Goal: Task Accomplishment & Management: Use online tool/utility

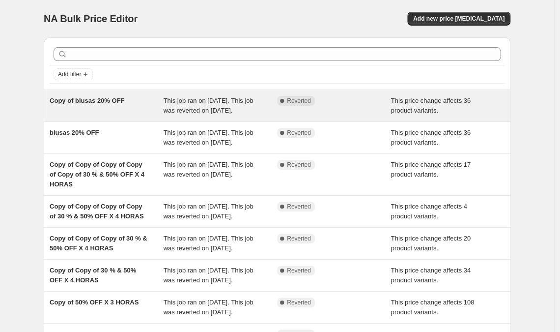
click at [374, 102] on div "Complete Reverted" at bounding box center [326, 101] width 99 height 10
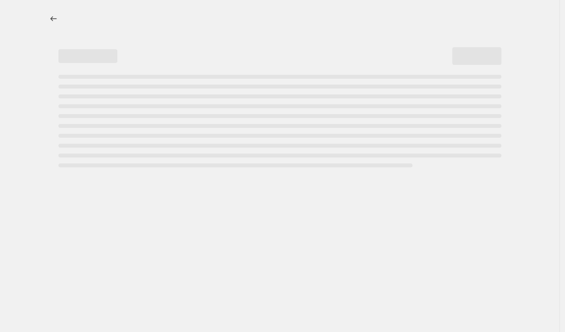
select select "pcap"
select select "no_change"
select select "collection"
select select "product_status"
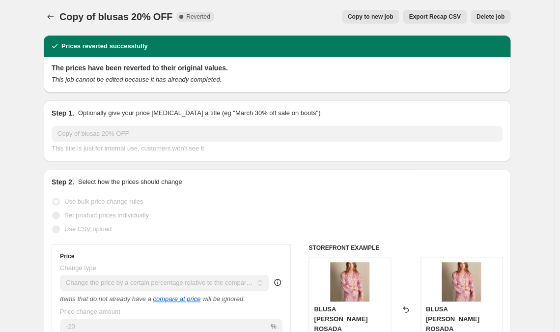
scroll to position [4, 0]
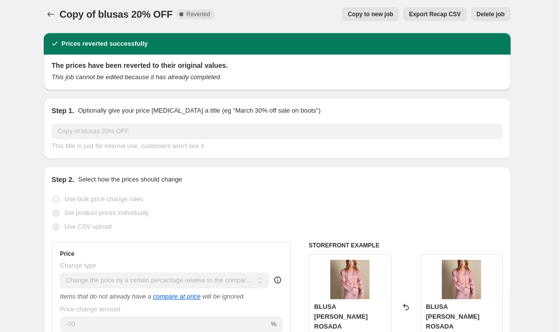
click at [359, 17] on span "Copy to new job" at bounding box center [371, 14] width 46 height 8
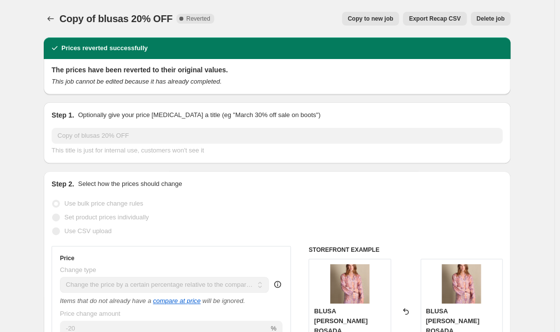
select select "pcap"
select select "no_change"
select select "collection"
select select "product_status"
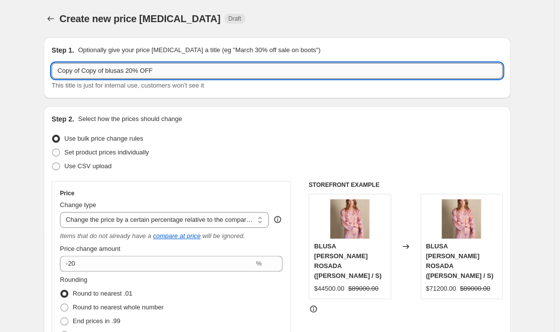
click at [171, 72] on input "Copy of Copy of blusas 20% OFF" at bounding box center [277, 71] width 451 height 16
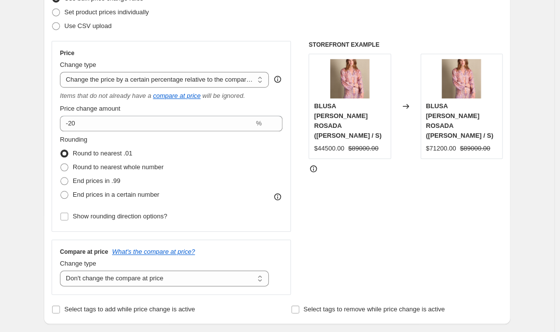
scroll to position [146, 0]
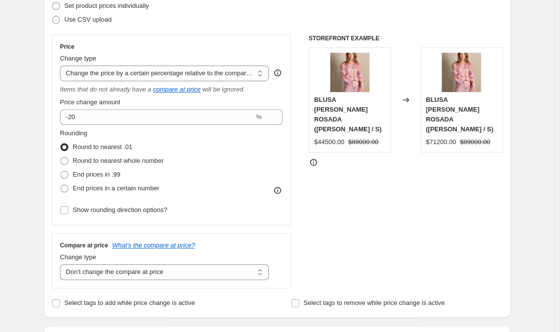
type input "CYBER 10% OFF"
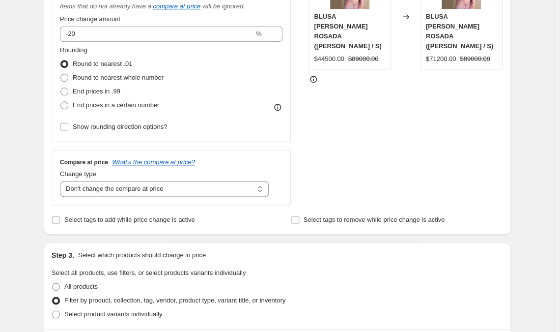
scroll to position [240, 0]
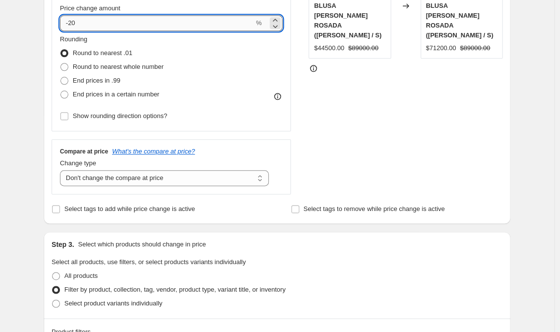
click at [75, 21] on input "-20" at bounding box center [157, 23] width 194 height 16
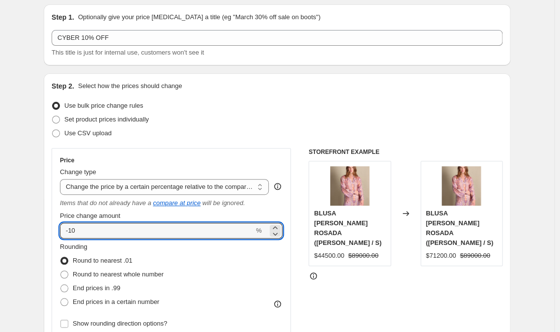
scroll to position [0, 0]
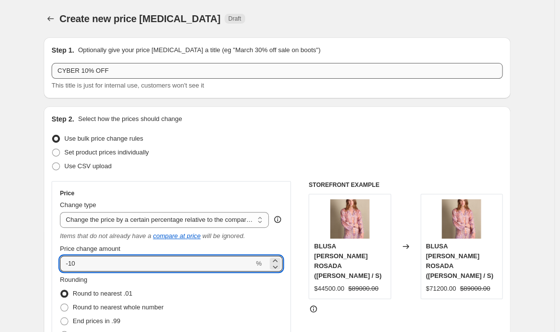
type input "-10"
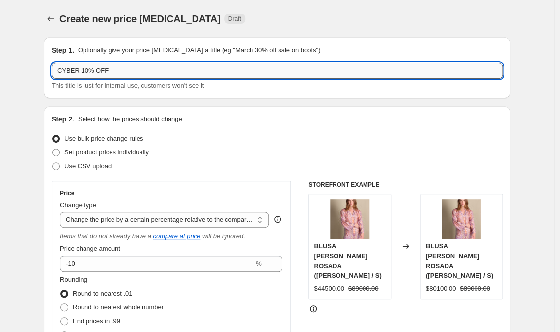
click at [80, 71] on input "CYBER 10% OFF" at bounding box center [277, 71] width 451 height 16
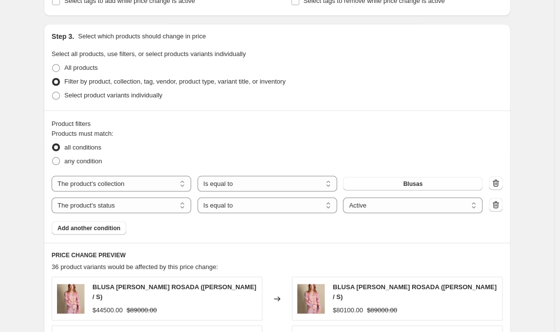
scroll to position [454, 0]
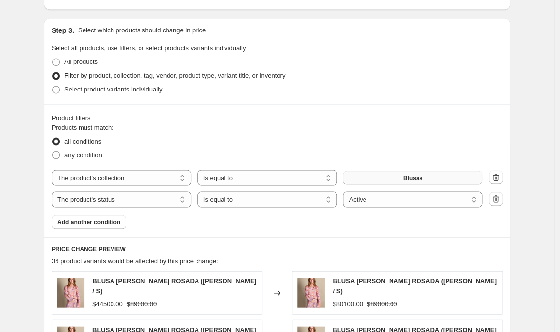
click at [379, 176] on button "Blusas" at bounding box center [412, 177] width 139 height 14
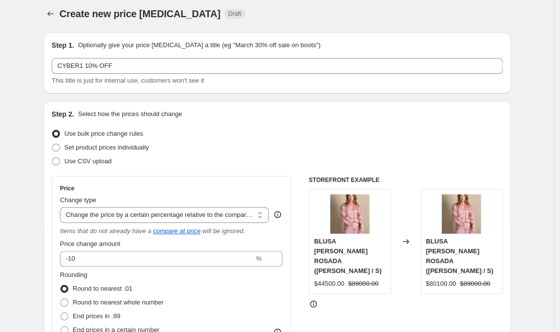
scroll to position [0, 0]
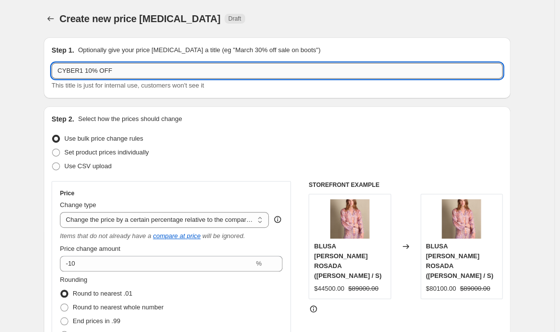
click at [125, 69] on input "CYBER1 10% OFF" at bounding box center [277, 71] width 451 height 16
type input "CYBER1 10% OFF adicional"
